Goal: Task Accomplishment & Management: Complete application form

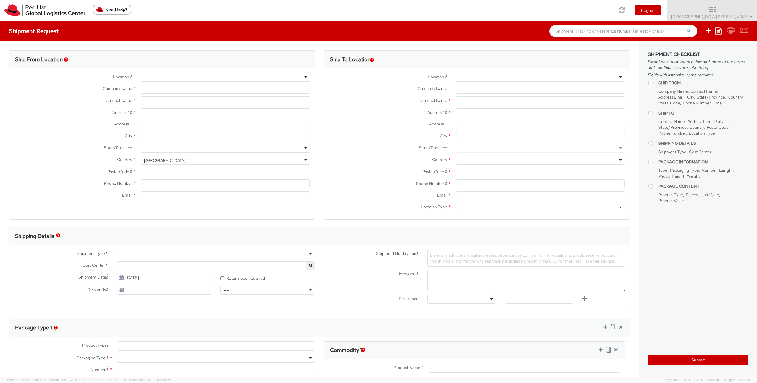
select select "857"
select select
type input "Red Hat GmbH"
type input "[DEMOGRAPHIC_DATA][PERSON_NAME]"
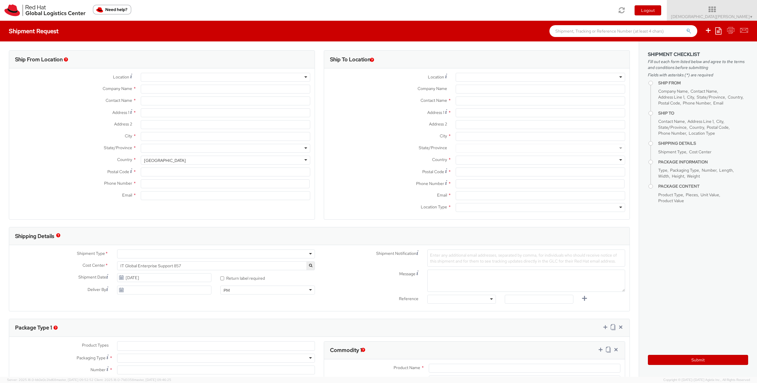
type input "[PERSON_NAME]-Ring 12"
type input "Technopark II"
type input "[GEOGRAPHIC_DATA]"
type input "85630"
type input "4989205071060"
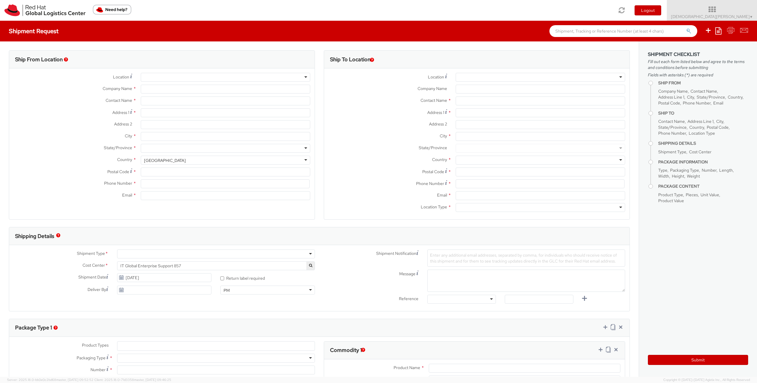
type input "[EMAIL_ADDRESS][DOMAIN_NAME]"
select select "CM"
select select "KGS"
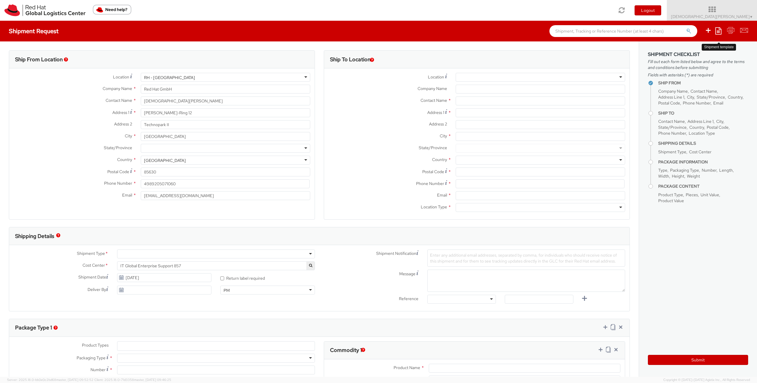
click at [718, 33] on icon at bounding box center [719, 30] width 6 height 7
click at [690, 49] on link "Create from template" at bounding box center [696, 50] width 52 height 8
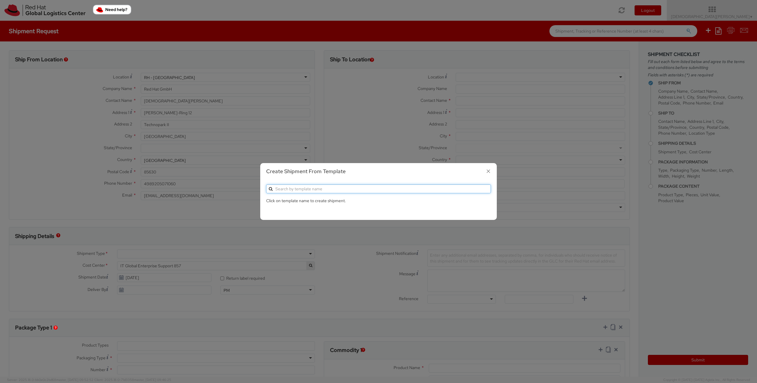
click at [301, 190] on input "text" at bounding box center [378, 188] width 225 height 9
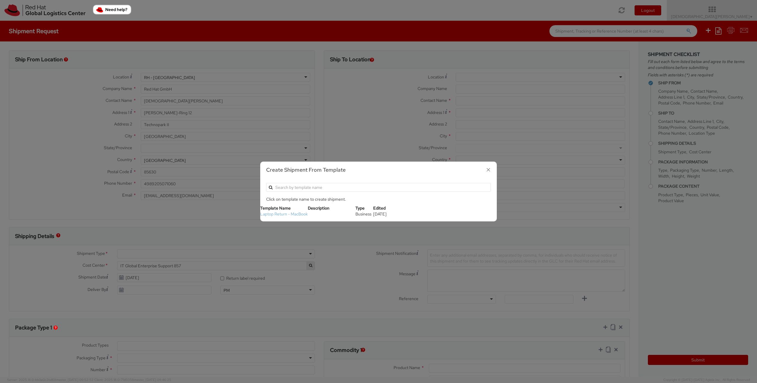
click at [276, 215] on link "Laptop Return - MacBook" at bounding box center [284, 213] width 48 height 5
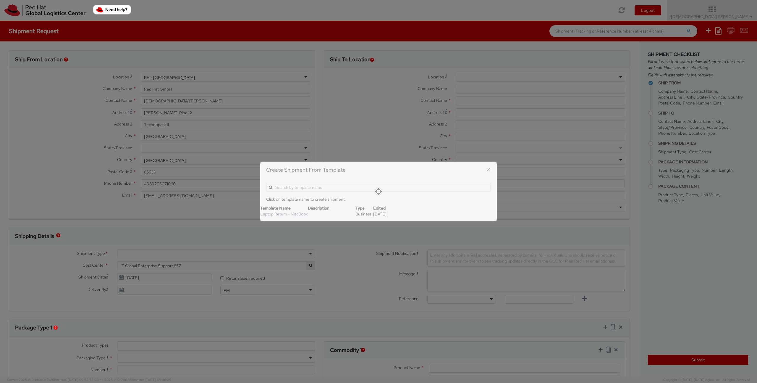
type input "Red Hat Czech s.r.o."
type input "Red Hat IT - Endpoint Systems"
type input "Purkynova 647/111"
type input "[GEOGRAPHIC_DATA]"
type input "621 00"
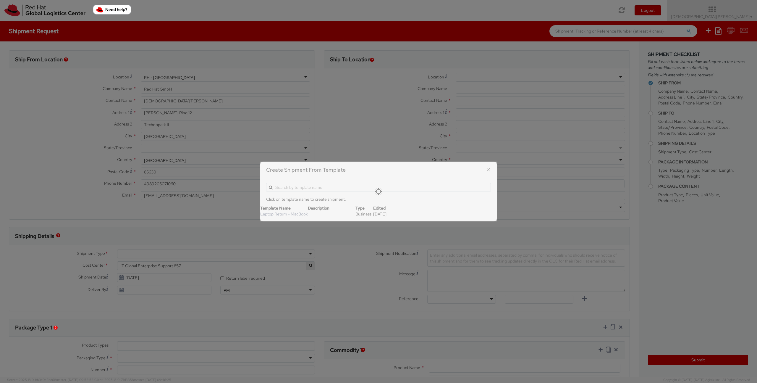
type input "420 532 294 555"
type input "[EMAIL_ADDRESS][DOMAIN_NAME]"
select select
type input "1"
type input "50"
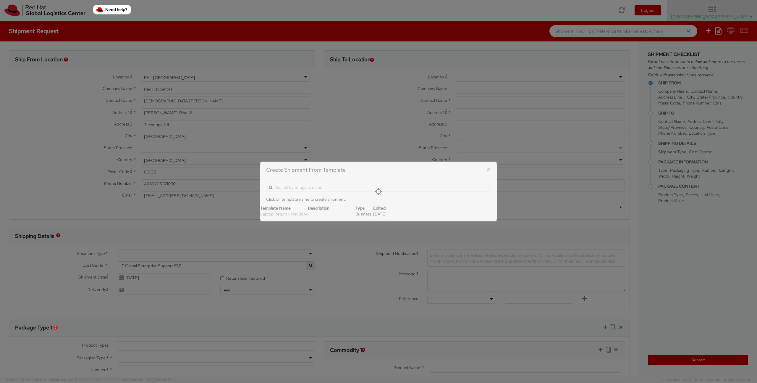
type input "50"
type input "10"
type input "3"
type input "Apple MacBook"
select select
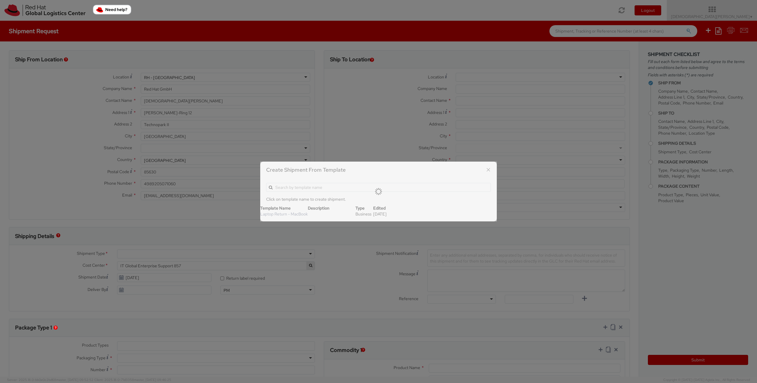
type input "500.00"
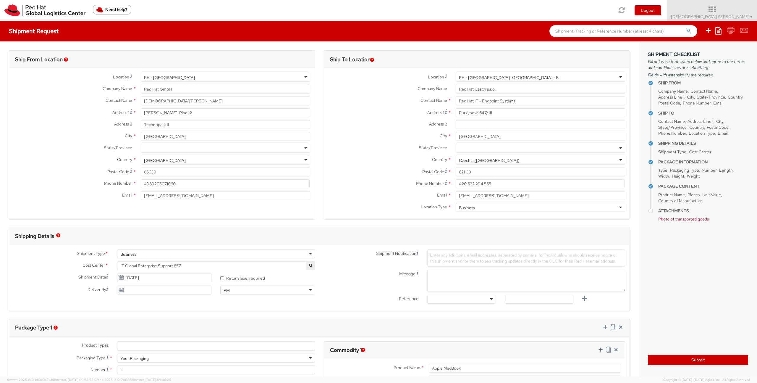
select select "850"
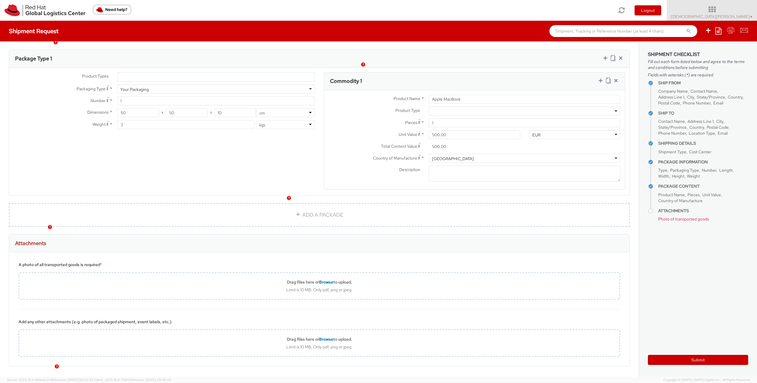
scroll to position [290, 0]
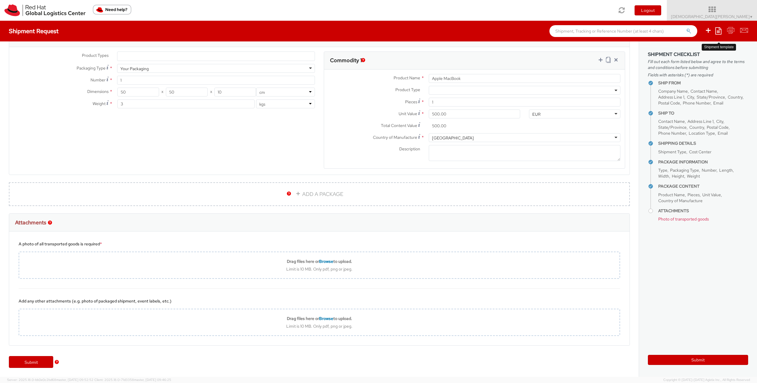
click at [721, 32] on icon at bounding box center [719, 30] width 6 height 7
click at [720, 32] on icon at bounding box center [719, 30] width 6 height 7
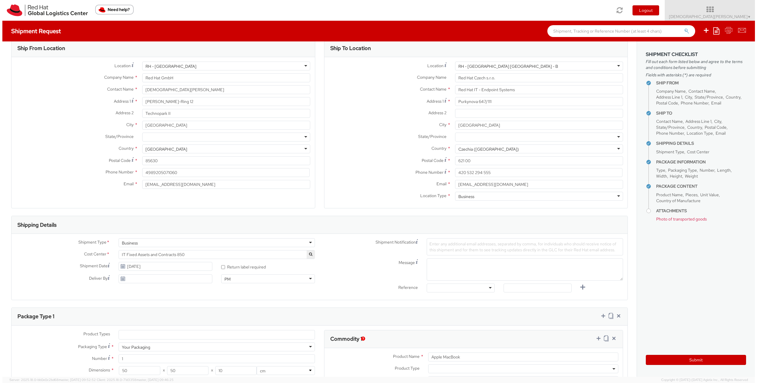
scroll to position [0, 0]
